Goal: Transaction & Acquisition: Purchase product/service

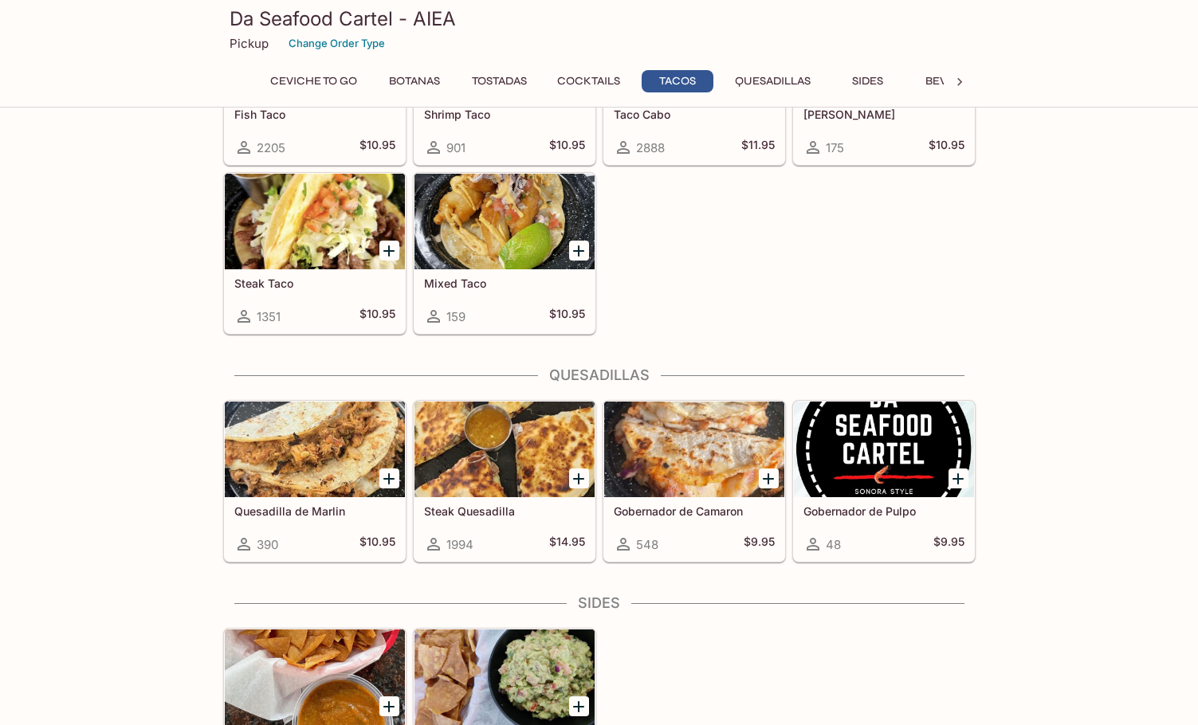
scroll to position [1992, 0]
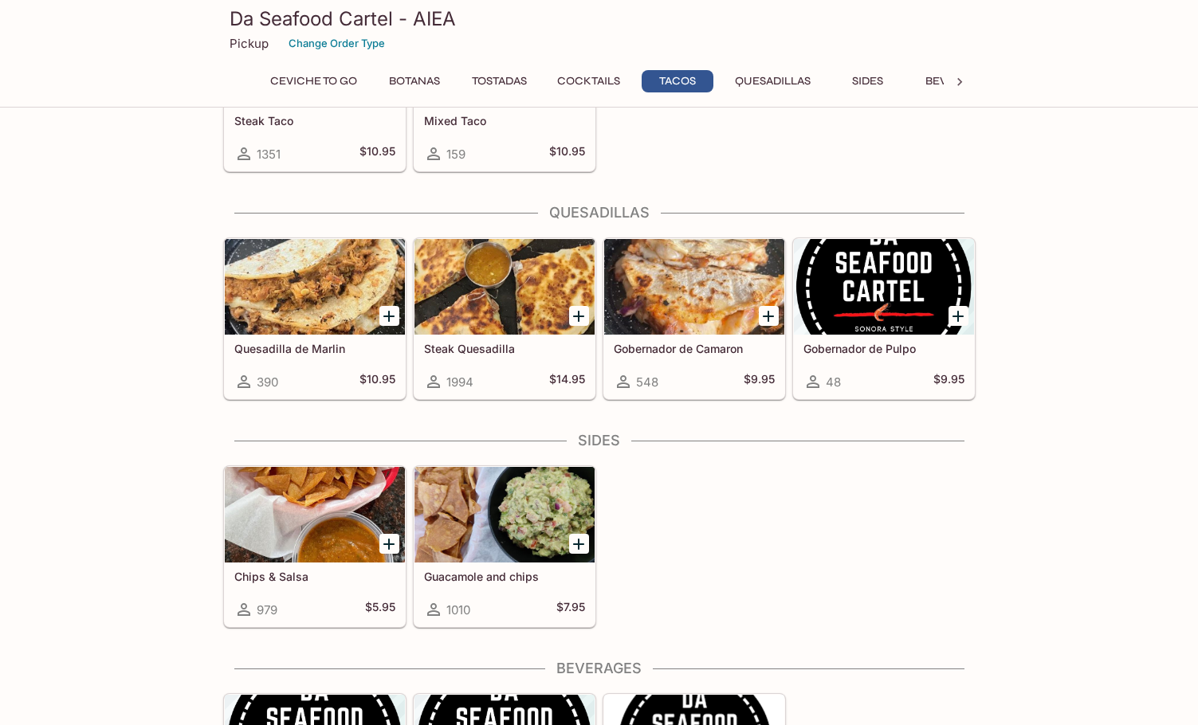
click at [900, 362] on div "Gobernador de Pulpo 48 $9.95" at bounding box center [884, 367] width 180 height 64
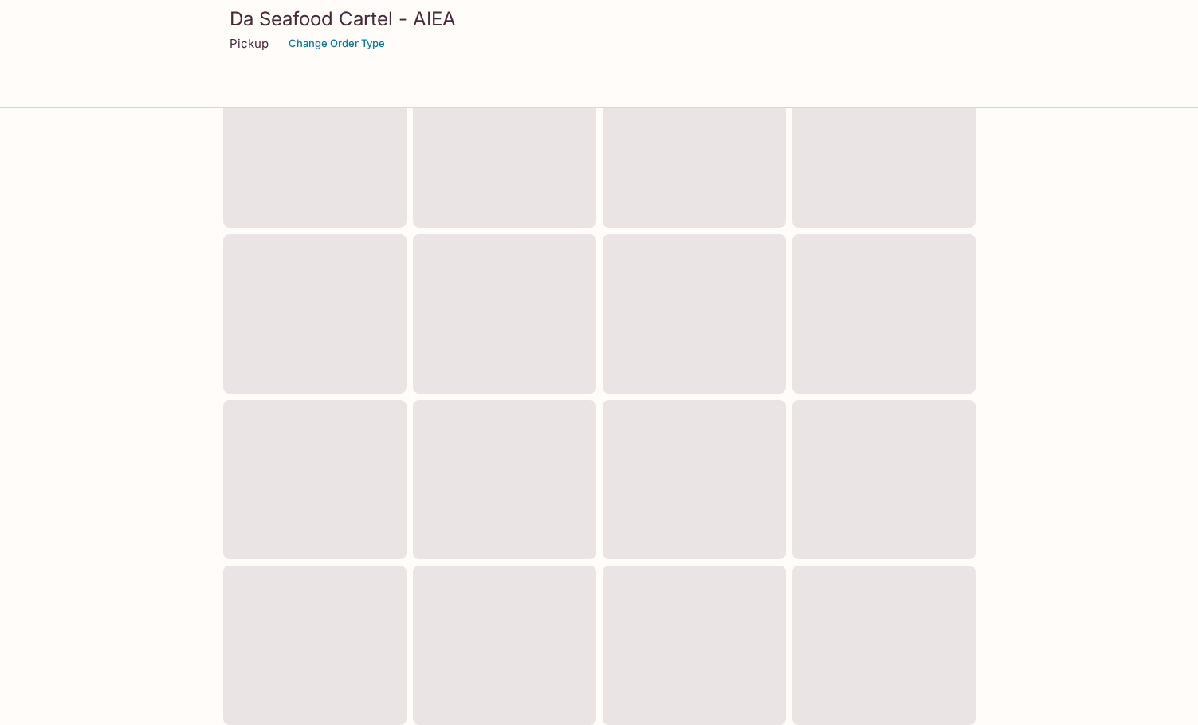
scroll to position [424, 0]
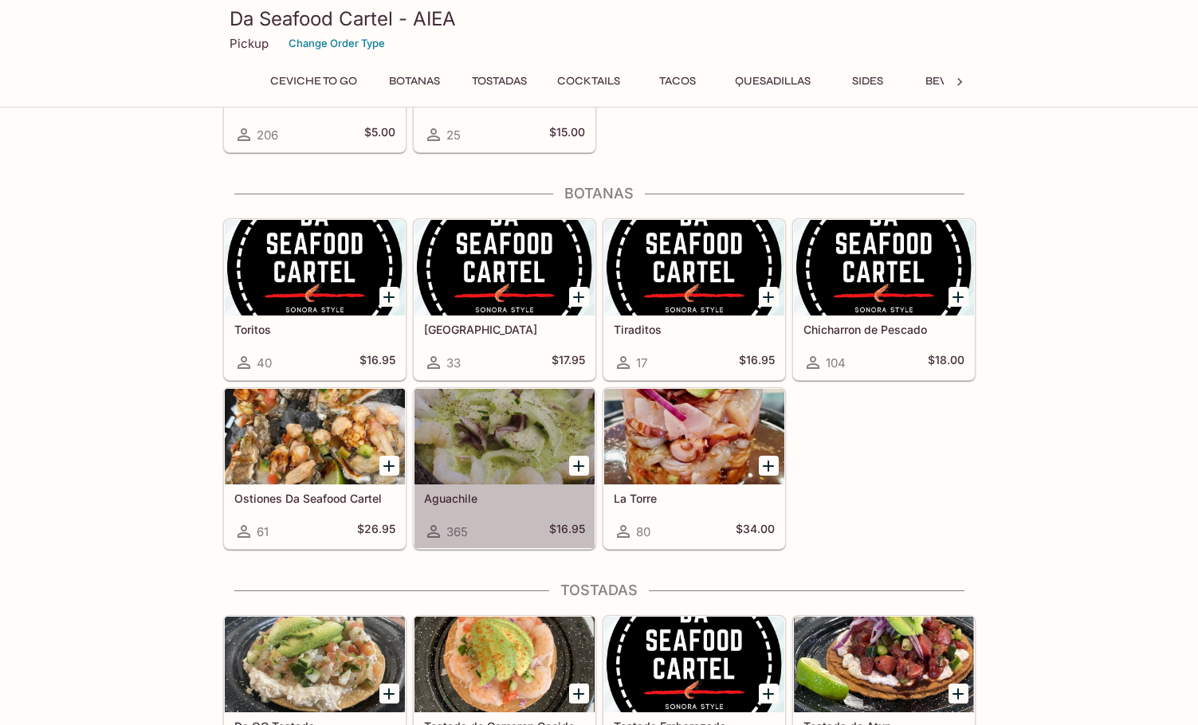
click at [478, 421] on div at bounding box center [504, 437] width 180 height 96
